Goal: Book appointment/travel/reservation

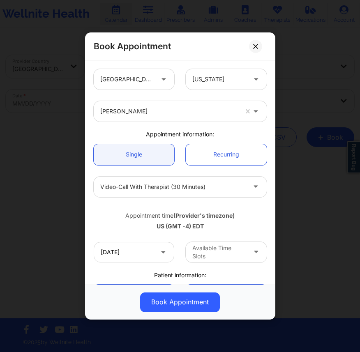
click at [223, 10] on div "Book Appointment [GEOGRAPHIC_DATA] [US_STATE] [PERSON_NAME] Appointment informa…" at bounding box center [180, 176] width 360 height 352
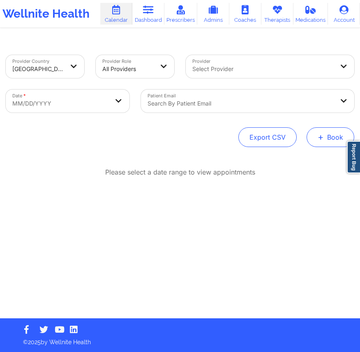
click at [325, 129] on button "+ Book" at bounding box center [330, 137] width 48 height 20
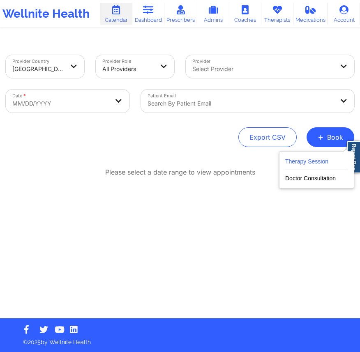
click at [323, 164] on button "Therapy Session" at bounding box center [316, 163] width 63 height 14
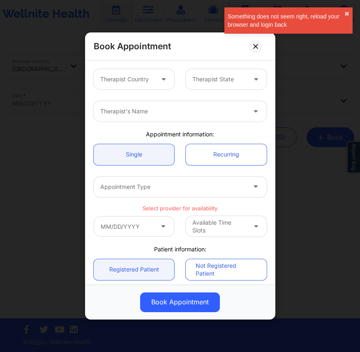
click at [194, 183] on div at bounding box center [173, 187] width 146 height 10
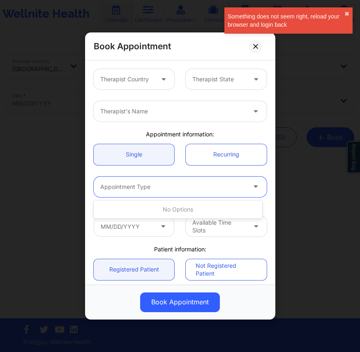
click at [185, 184] on div at bounding box center [173, 187] width 146 height 10
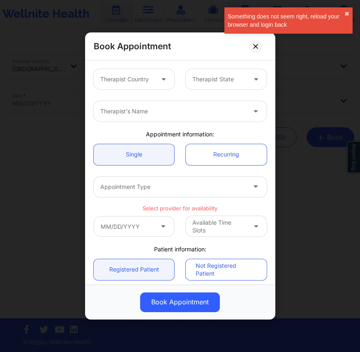
click at [318, 138] on div "Book Appointment Therapist Country Therapist State Therapist's Name Appointment…" at bounding box center [180, 176] width 360 height 352
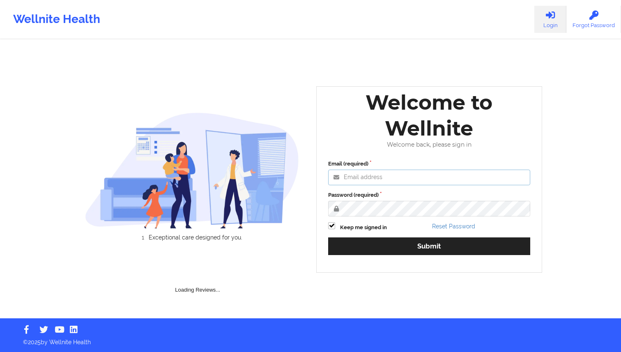
click at [373, 173] on input "Email (required)" at bounding box center [429, 178] width 202 height 16
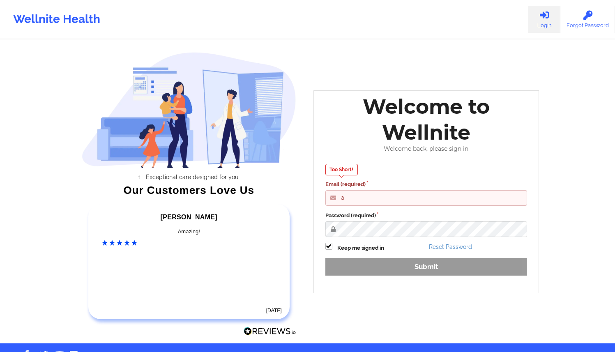
type input "anabelle_gerhold85@example.com"
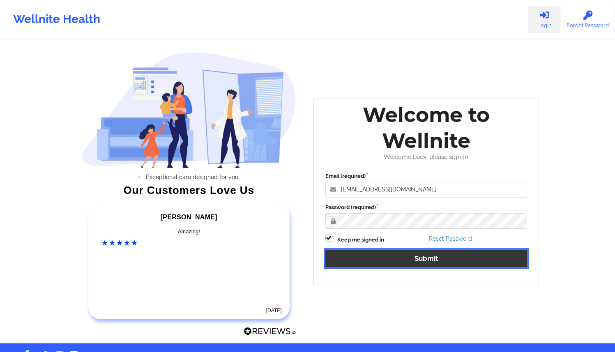
click at [398, 256] on button "Submit" at bounding box center [426, 259] width 202 height 18
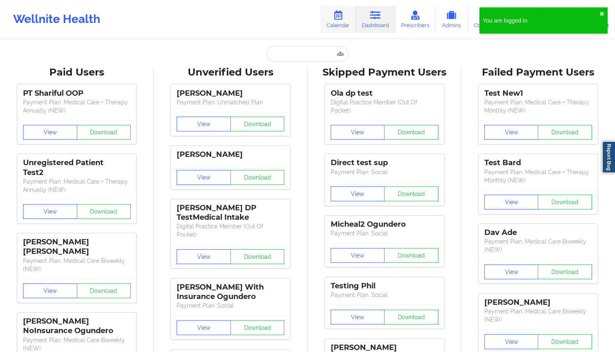
click at [339, 16] on icon at bounding box center [338, 15] width 11 height 9
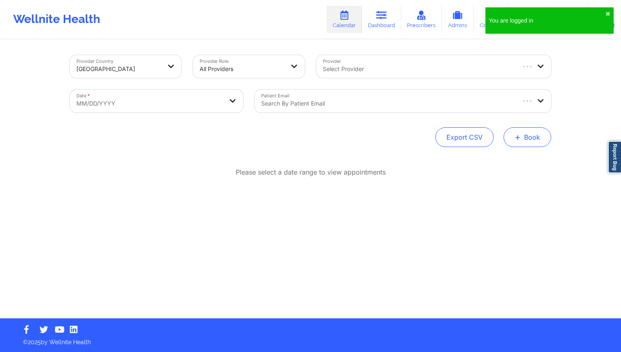
click at [532, 140] on button "+ Book" at bounding box center [528, 137] width 48 height 20
click at [508, 162] on button "Therapy Session" at bounding box center [513, 163] width 63 height 14
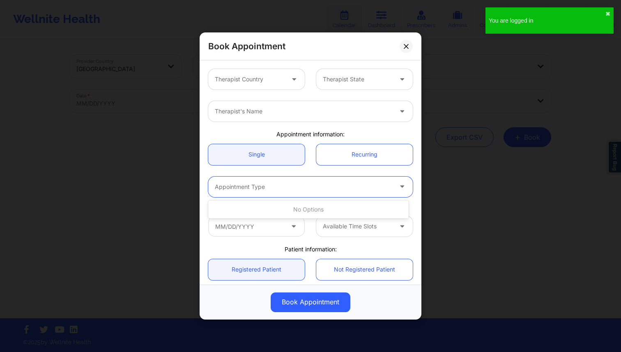
click at [275, 189] on div at bounding box center [303, 187] width 177 height 10
click at [285, 82] on div at bounding box center [295, 79] width 20 height 21
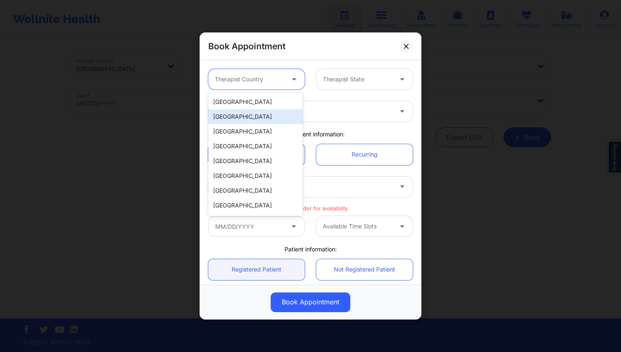
click at [270, 110] on div "Spain" at bounding box center [255, 116] width 94 height 15
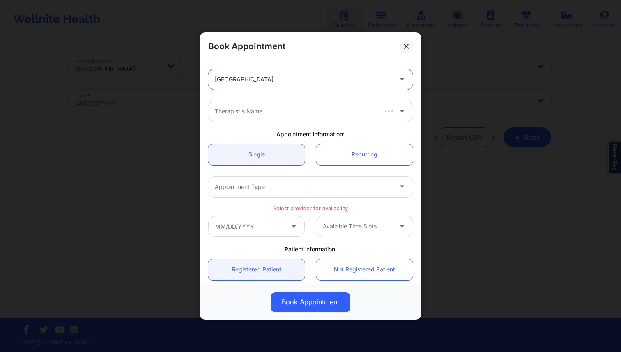
click at [270, 110] on div at bounding box center [295, 111] width 161 height 10
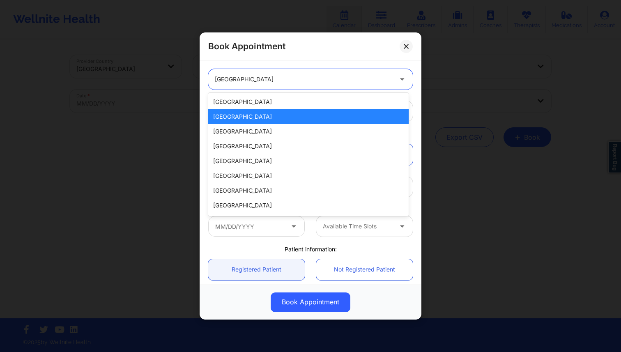
click at [257, 75] on div at bounding box center [303, 79] width 177 height 10
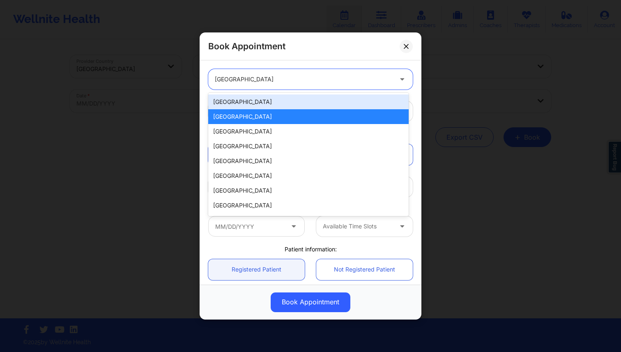
click at [239, 100] on div "[GEOGRAPHIC_DATA]" at bounding box center [308, 101] width 200 height 15
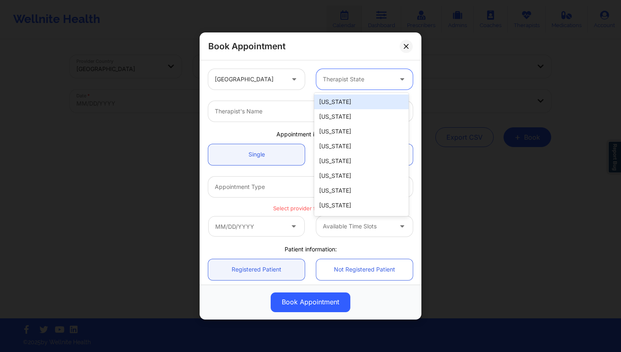
click at [373, 76] on div at bounding box center [357, 79] width 69 height 10
drag, startPoint x: 360, startPoint y: 101, endPoint x: 354, endPoint y: 110, distance: 10.3
click at [354, 110] on div "Alabama Alaska Arizona Arkansas California Colorado Connecticut Delaware Washin…" at bounding box center [361, 154] width 94 height 123
click at [354, 110] on div "Alaska" at bounding box center [361, 116] width 94 height 15
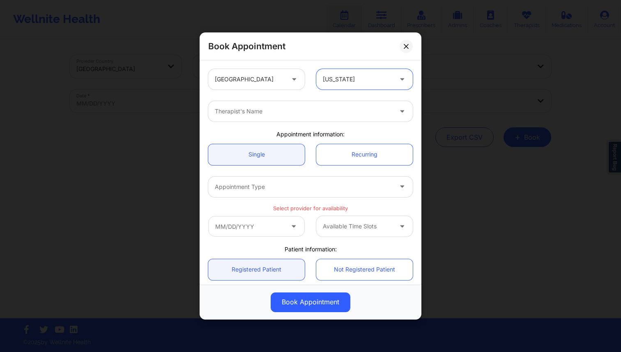
click at [278, 193] on div "Appointment Type" at bounding box center [300, 187] width 185 height 21
click at [270, 109] on div at bounding box center [303, 111] width 177 height 10
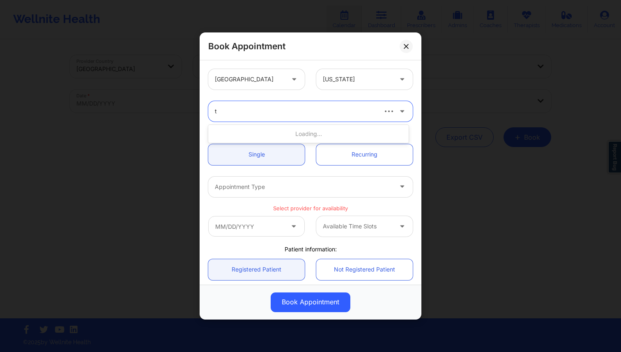
type input "ta"
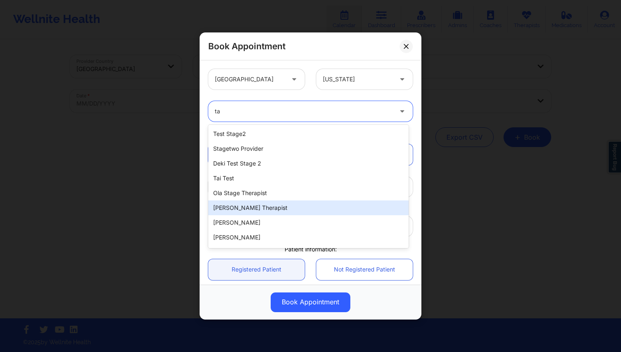
click at [238, 208] on div "Tai Vu Therapist" at bounding box center [308, 207] width 200 height 15
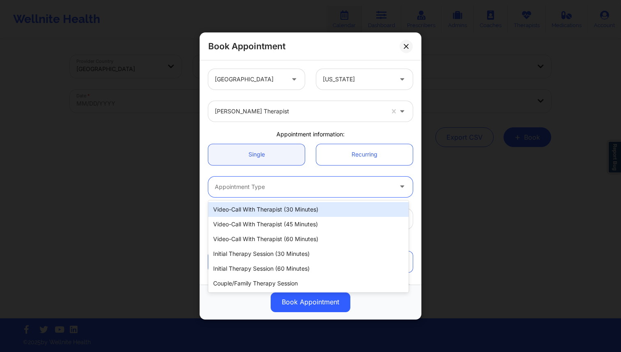
click at [280, 180] on div "Appointment Type" at bounding box center [300, 187] width 185 height 21
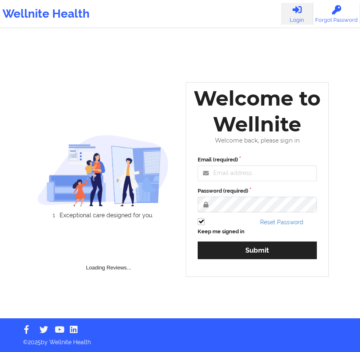
click at [121, 70] on div "Exceptional care designed for you. Loading Reviews... Welcome to Wellnite Welco…" at bounding box center [180, 159] width 308 height 318
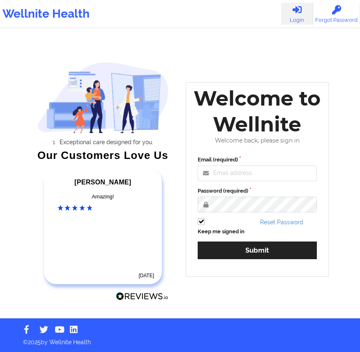
click at [300, 47] on div "Exceptional care designed for you. Our Customers Love Us Alexandra C Amazing! 7…" at bounding box center [180, 159] width 308 height 318
